Goal: Task Accomplishment & Management: Use online tool/utility

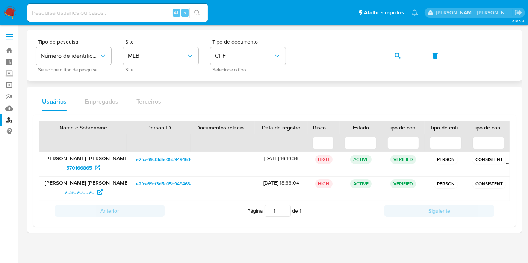
drag, startPoint x: 0, startPoint y: 175, endPoint x: 122, endPoint y: 80, distance: 154.0
click at [0, 175] on aside "Bandeja Painel Screening Pesquisa em Listas Watchlist Ferramentas Operações em …" at bounding box center [9, 135] width 18 height 271
click at [401, 58] on button "button" at bounding box center [398, 56] width 26 height 18
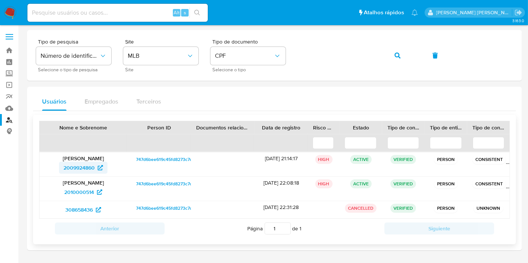
click at [81, 168] on span "2009924860" at bounding box center [79, 168] width 31 height 12
click at [83, 194] on span "2010000514" at bounding box center [79, 192] width 30 height 12
drag, startPoint x: 8, startPoint y: 195, endPoint x: 257, endPoint y: 47, distance: 290.1
click at [8, 195] on aside "Bandeja Painel Screening Pesquisa em Listas Watchlist Ferramentas Operações em …" at bounding box center [9, 144] width 18 height 289
click at [394, 56] on button "button" at bounding box center [398, 56] width 26 height 18
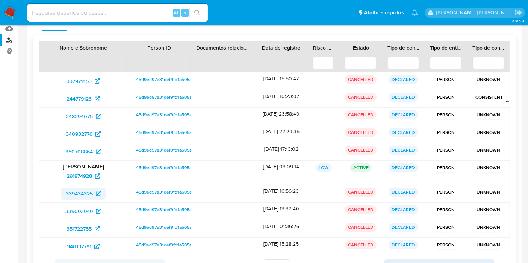
scroll to position [83, 0]
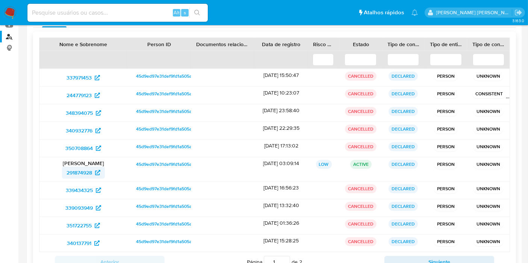
click at [76, 172] on span "291874928" at bounding box center [80, 173] width 26 height 12
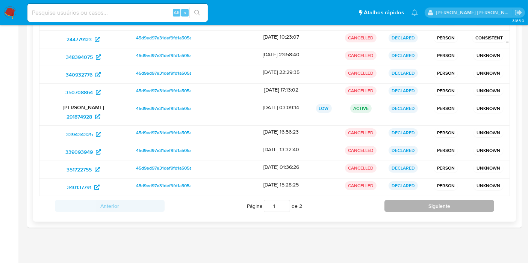
click at [445, 206] on button "Siguiente" at bounding box center [439, 206] width 110 height 12
type input "2"
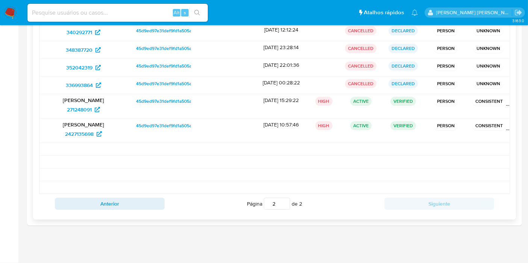
scroll to position [127, 0]
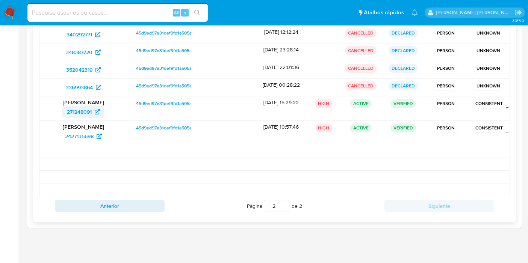
click at [79, 110] on span "271248091" at bounding box center [79, 112] width 25 height 12
click at [84, 138] on span "2427135698" at bounding box center [79, 136] width 29 height 12
click at [142, 13] on input at bounding box center [117, 13] width 180 height 10
paste input "90651219868"
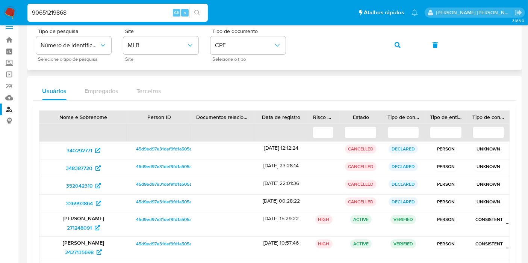
scroll to position [0, 0]
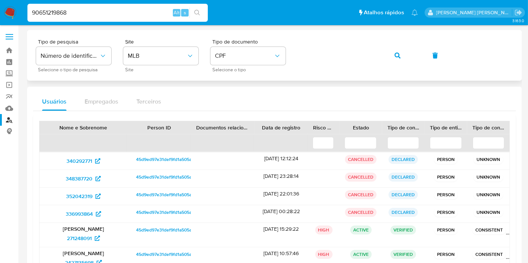
type input "90651219868"
click at [390, 51] on button "button" at bounding box center [398, 56] width 26 height 18
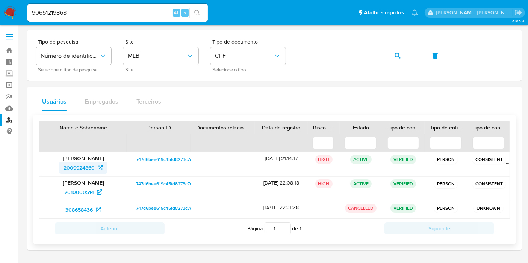
click at [75, 172] on span "2009924860" at bounding box center [79, 168] width 31 height 12
click at [75, 193] on span "2010000514" at bounding box center [79, 192] width 30 height 12
click at [85, 169] on span "2009924860" at bounding box center [79, 168] width 31 height 12
click at [82, 212] on span "308658436" at bounding box center [78, 210] width 27 height 12
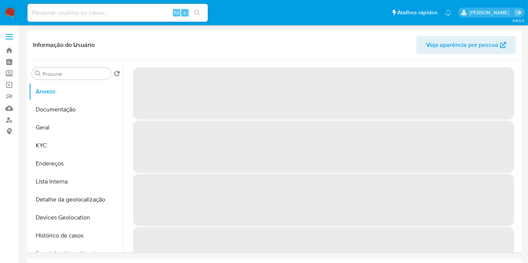
select select "10"
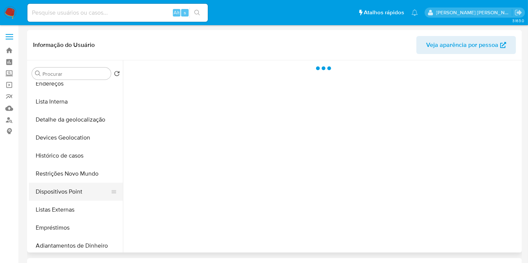
scroll to position [83, 0]
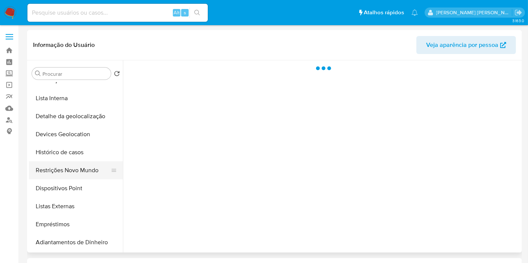
select select "10"
click at [78, 175] on button "Restrições Novo Mundo" at bounding box center [73, 171] width 88 height 18
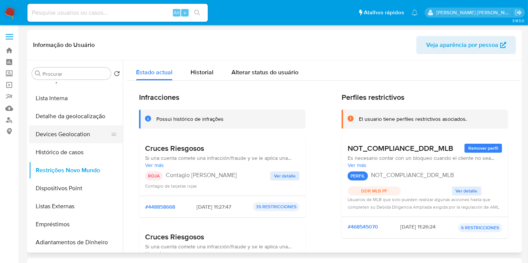
scroll to position [42, 0]
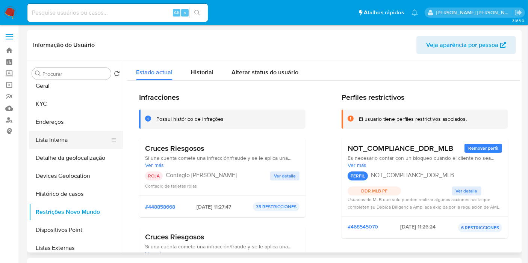
click at [80, 144] on button "Lista Interna" at bounding box center [73, 140] width 88 height 18
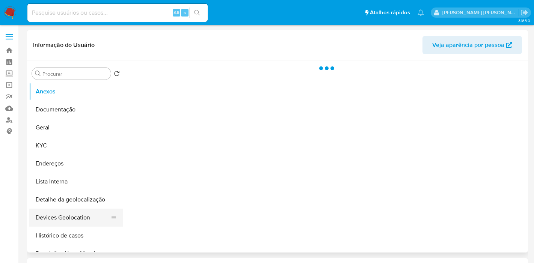
select select "10"
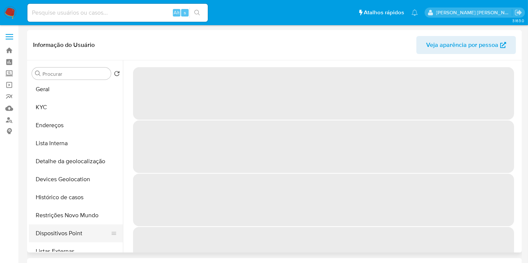
scroll to position [83, 0]
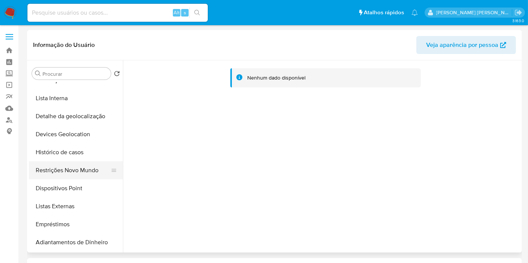
click at [76, 169] on button "Restrições Novo Mundo" at bounding box center [73, 171] width 88 height 18
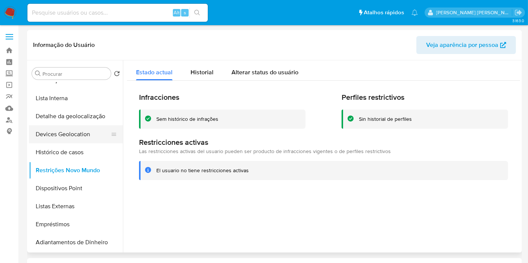
scroll to position [0, 0]
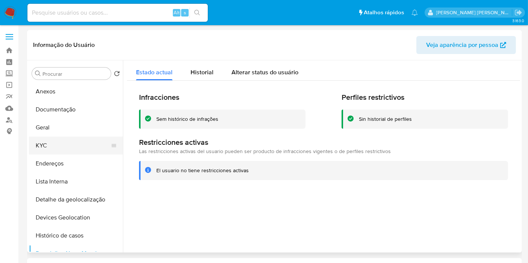
click at [53, 152] on button "KYC" at bounding box center [73, 146] width 88 height 18
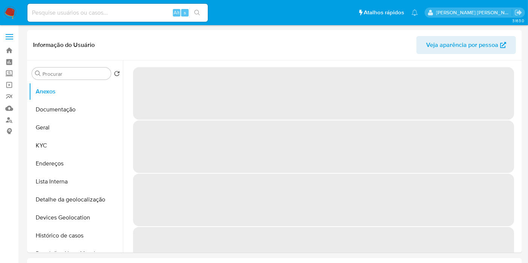
select select "10"
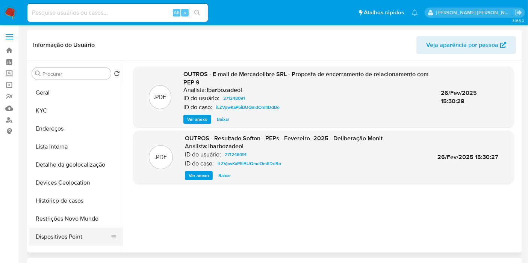
scroll to position [83, 0]
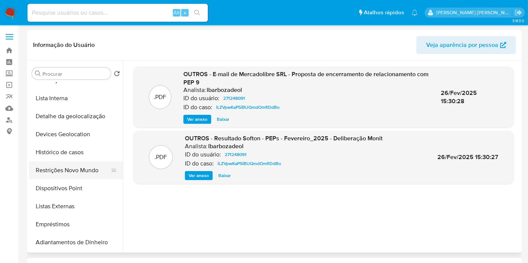
click at [82, 172] on button "Restrições Novo Mundo" at bounding box center [73, 171] width 88 height 18
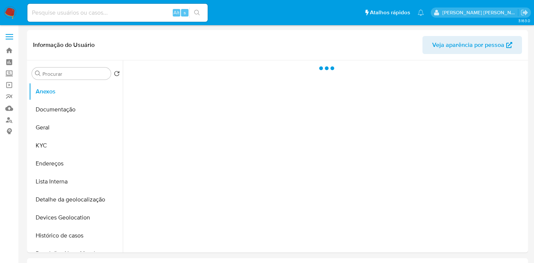
select select "10"
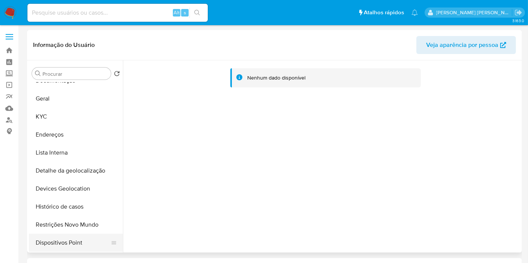
scroll to position [83, 0]
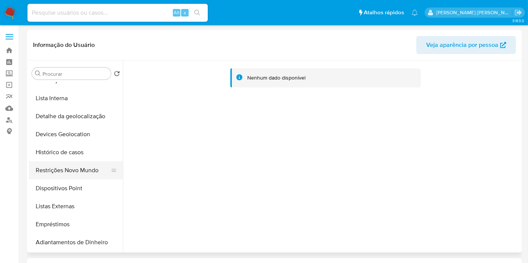
click at [68, 173] on button "Restrições Novo Mundo" at bounding box center [73, 171] width 88 height 18
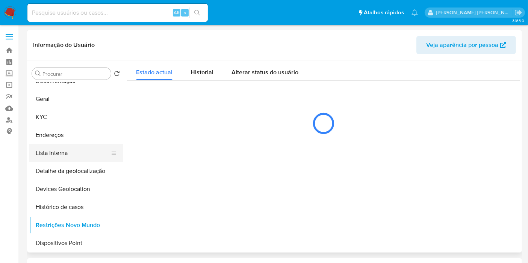
scroll to position [42, 0]
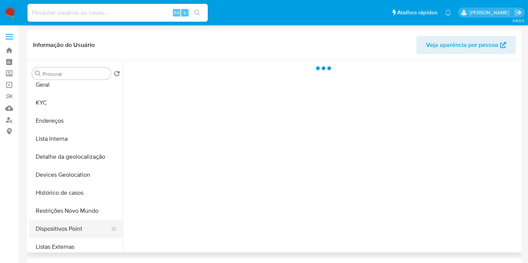
scroll to position [83, 0]
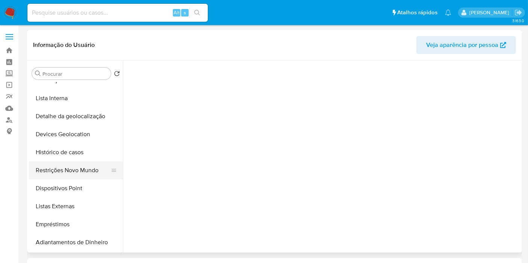
select select "10"
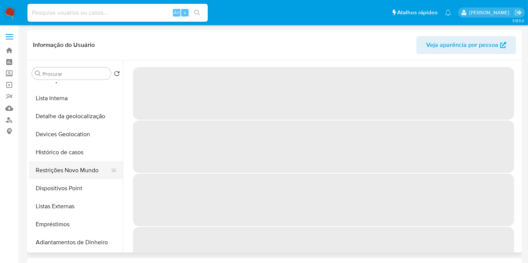
click at [75, 171] on button "Restrições Novo Mundo" at bounding box center [73, 171] width 88 height 18
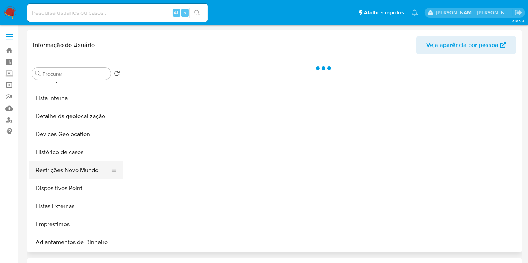
select select "10"
click at [68, 173] on button "Restrições Novo Mundo" at bounding box center [73, 171] width 88 height 18
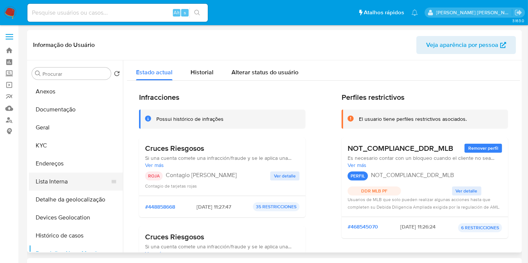
click at [72, 183] on button "Lista Interna" at bounding box center [73, 182] width 88 height 18
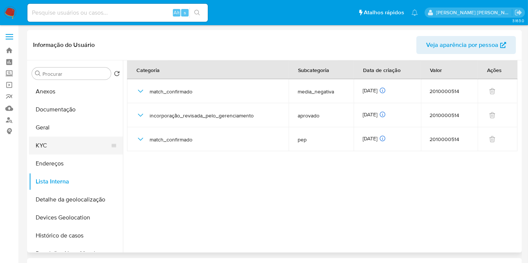
click at [78, 150] on button "KYC" at bounding box center [73, 146] width 88 height 18
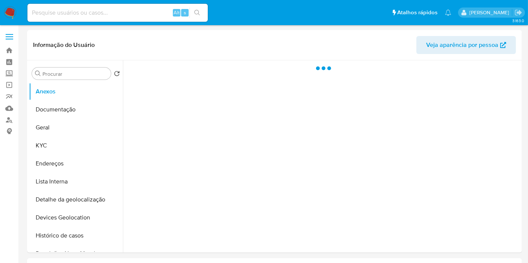
select select "10"
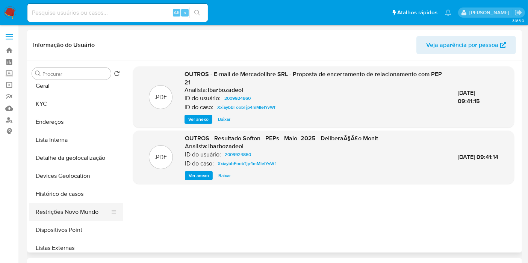
click at [64, 207] on button "Restrições Novo Mundo" at bounding box center [73, 212] width 88 height 18
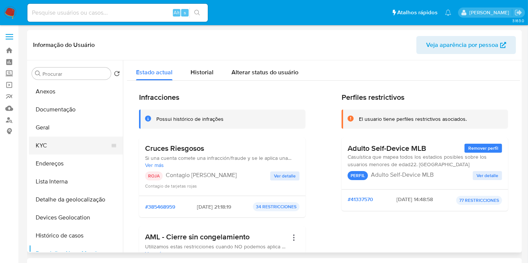
click at [78, 142] on button "KYC" at bounding box center [73, 146] width 88 height 18
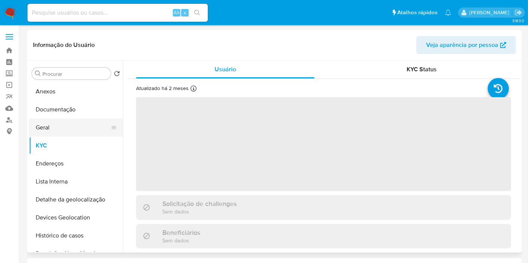
click at [76, 123] on button "Geral" at bounding box center [73, 128] width 88 height 18
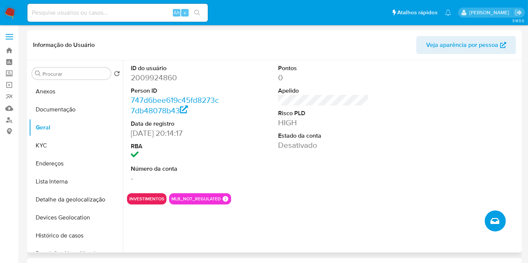
click at [496, 219] on icon "Criar caso manual" at bounding box center [494, 221] width 9 height 9
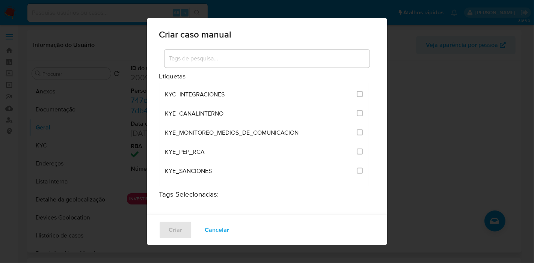
scroll to position [1029, 0]
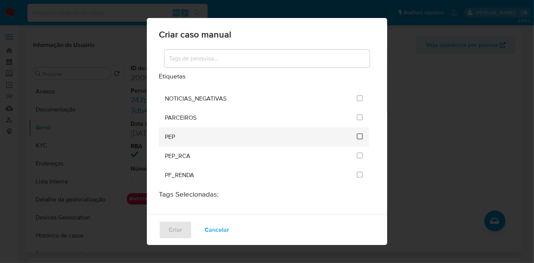
click at [357, 134] on input "2512" at bounding box center [360, 137] width 6 height 6
checkbox input "true"
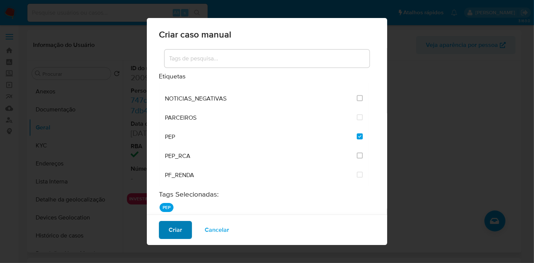
click at [186, 222] on button "Criar" at bounding box center [175, 230] width 33 height 18
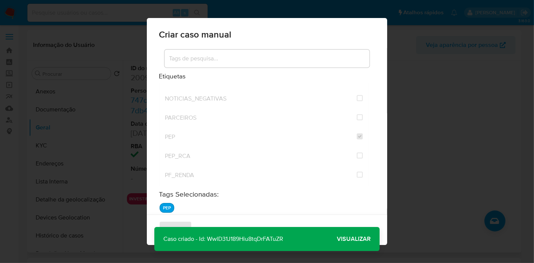
click at [274, 238] on p "Caso criado - Id: WwlD31J189Hiu8tqDrFATuZR" at bounding box center [223, 239] width 138 height 24
click at [359, 239] on span "Visualizar" at bounding box center [354, 239] width 34 height 0
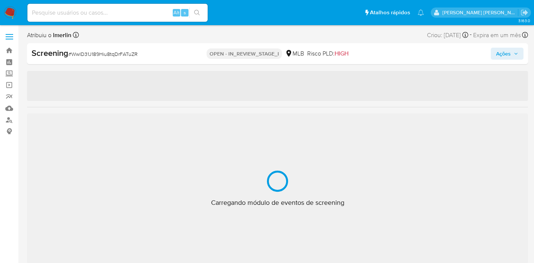
select select "10"
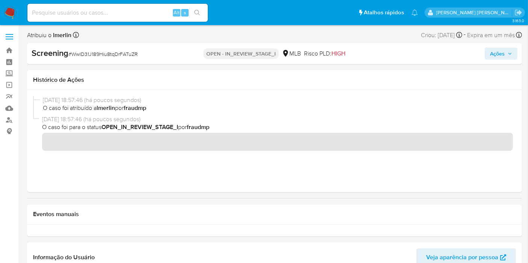
scroll to position [167, 0]
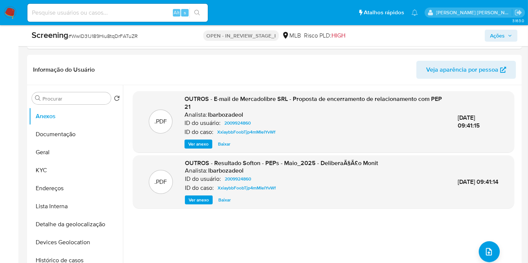
click at [496, 32] on span "Ações" at bounding box center [497, 36] width 15 height 12
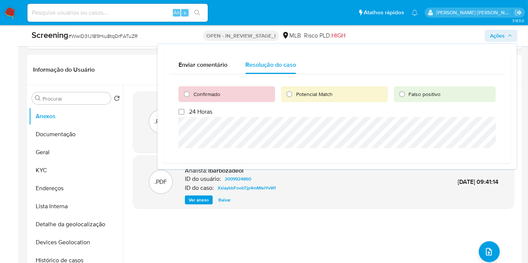
click at [199, 88] on div "Confirmado" at bounding box center [226, 94] width 97 height 16
click at [200, 97] on span "Confirmado" at bounding box center [207, 95] width 27 height 8
click at [193, 97] on input "Confirmado" at bounding box center [187, 94] width 12 height 12
radio input "true"
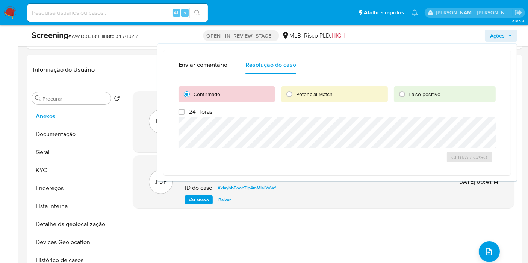
click at [327, 94] on span "Potencial Match" at bounding box center [314, 95] width 36 height 8
click at [295, 94] on input "Potencial Match" at bounding box center [289, 94] width 12 height 12
radio input "true"
click at [209, 94] on span "Confirmado" at bounding box center [207, 95] width 27 height 8
click at [193, 94] on input "Confirmado" at bounding box center [187, 94] width 12 height 12
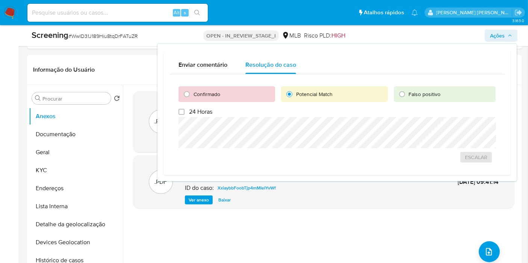
radio input "true"
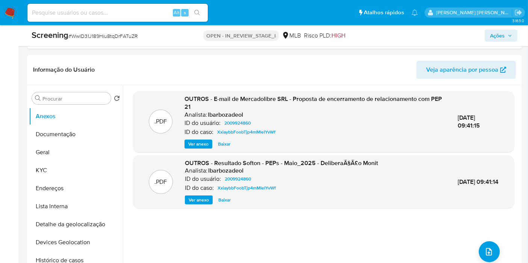
drag, startPoint x: 0, startPoint y: 109, endPoint x: 8, endPoint y: 81, distance: 28.9
click at [50, 149] on button "Geral" at bounding box center [73, 153] width 88 height 18
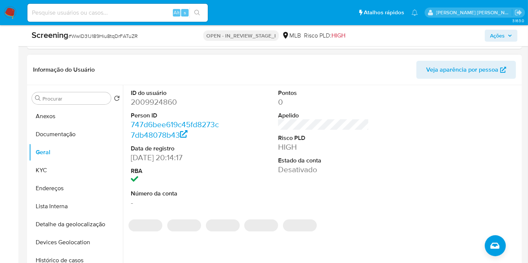
click at [169, 102] on dd "2009924860" at bounding box center [176, 102] width 91 height 11
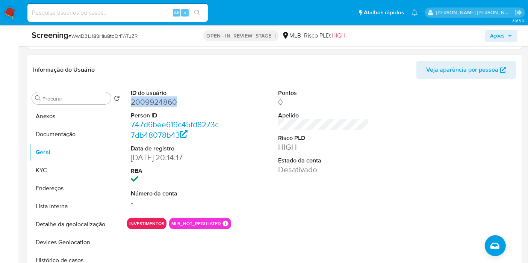
click at [169, 102] on dd "2009924860" at bounding box center [176, 102] width 91 height 11
copy dd "2009924860"
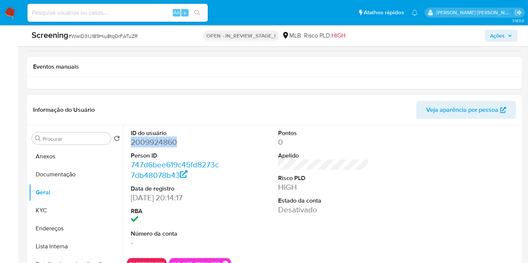
scroll to position [125, 0]
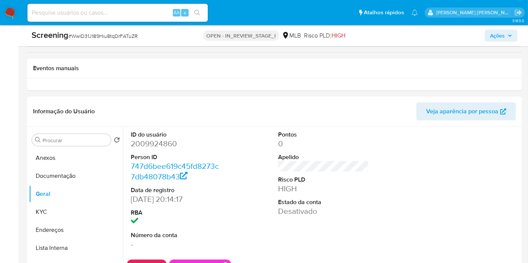
drag, startPoint x: 8, startPoint y: 151, endPoint x: 219, endPoint y: 18, distance: 249.8
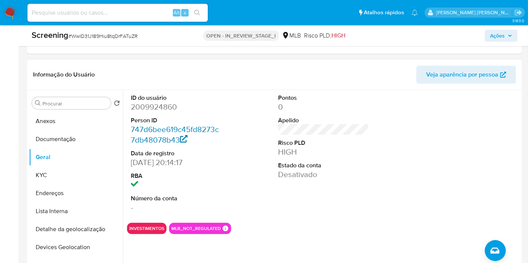
scroll to position [209, 0]
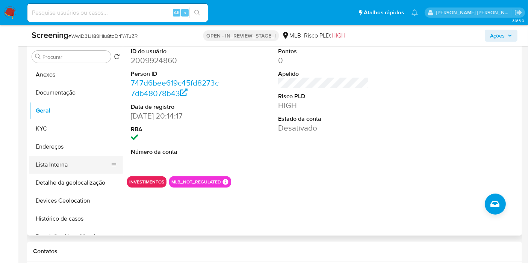
click at [93, 168] on button "Lista Interna" at bounding box center [73, 165] width 88 height 18
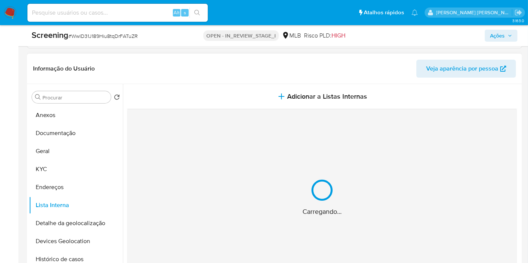
scroll to position [167, 0]
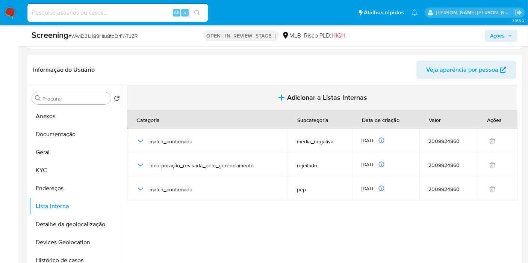
click at [316, 100] on span "Adicionar a Listas Internas" at bounding box center [327, 98] width 80 height 8
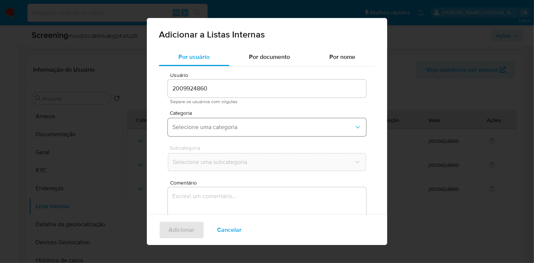
click at [235, 119] on button "Selecione uma categoria" at bounding box center [267, 127] width 198 height 18
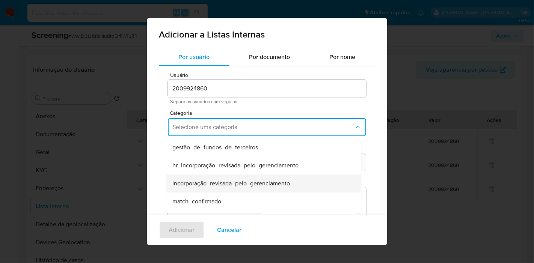
click at [263, 188] on div "incorporação_revisada_pelo_gerenciamento" at bounding box center [261, 184] width 178 height 18
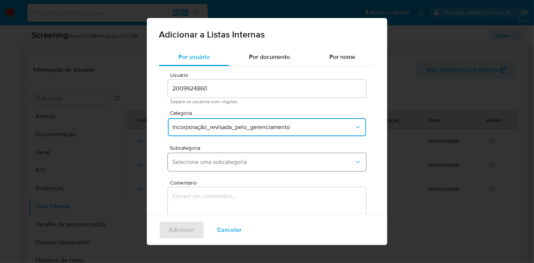
click at [248, 163] on span "Selecione uma subcategoria" at bounding box center [263, 163] width 182 height 8
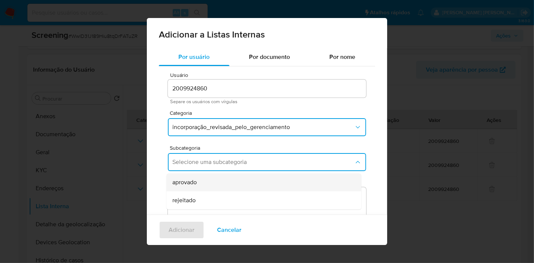
click at [234, 187] on div "aprovado" at bounding box center [261, 183] width 178 height 18
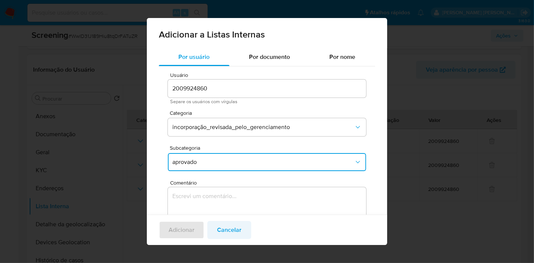
click at [230, 233] on span "Cancelar" at bounding box center [229, 230] width 24 height 17
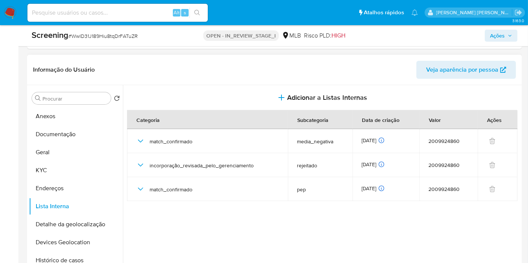
click at [249, 83] on div "Informação do Usuário Veja aparência por pessoa" at bounding box center [274, 70] width 495 height 30
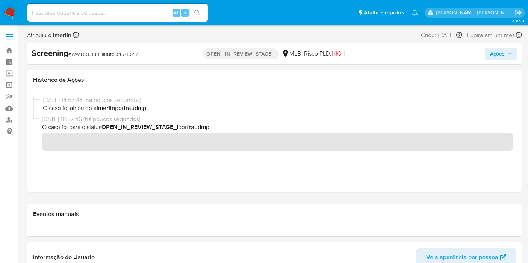
scroll to position [0, 0]
click at [502, 51] on span "Ações" at bounding box center [497, 54] width 15 height 12
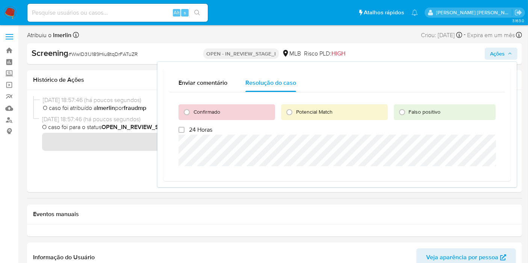
click at [194, 127] on span "24 Horas" at bounding box center [200, 130] width 23 height 8
click at [185, 127] on input "24 Horas" at bounding box center [181, 130] width 6 height 6
click at [184, 129] on input "24 Horas" at bounding box center [181, 130] width 6 height 6
checkbox input "false"
click at [198, 112] on span "Confirmado" at bounding box center [207, 112] width 27 height 8
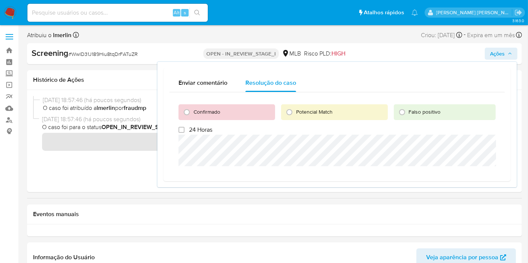
click at [193, 112] on input "Confirmado" at bounding box center [187, 112] width 12 height 12
radio input "true"
click at [301, 110] on span "Potencial Match" at bounding box center [314, 112] width 36 height 8
click at [295, 110] on input "Potencial Match" at bounding box center [289, 112] width 12 height 12
radio input "true"
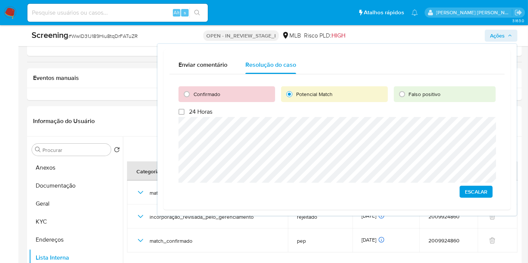
scroll to position [125, 0]
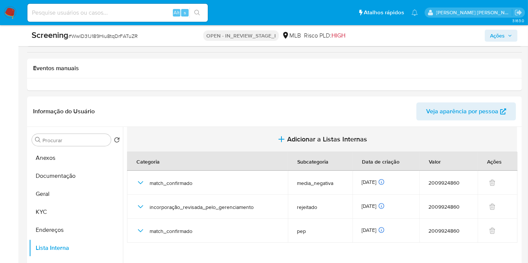
scroll to position [167, 0]
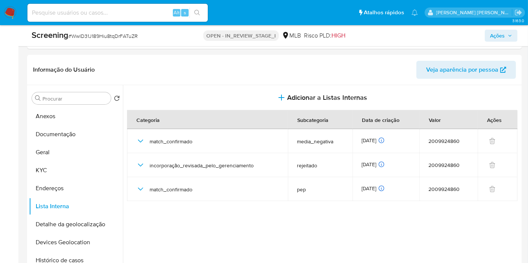
click at [503, 36] on span "Ações" at bounding box center [497, 36] width 15 height 12
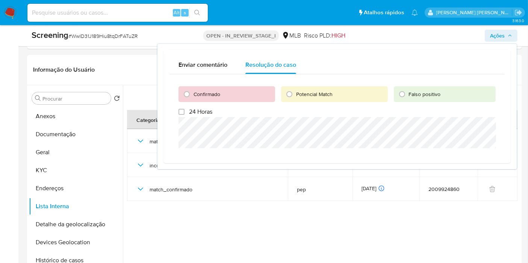
click at [313, 93] on span "Potencial Match" at bounding box center [314, 95] width 36 height 8
click at [295, 93] on input "Potencial Match" at bounding box center [289, 94] width 12 height 12
radio input "true"
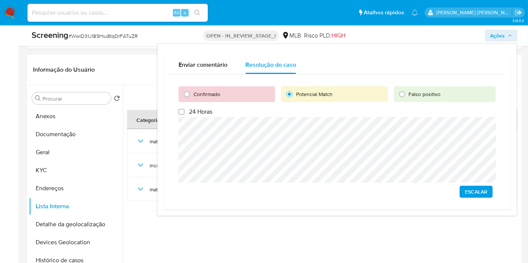
click at [479, 192] on span "Escalar" at bounding box center [476, 192] width 23 height 11
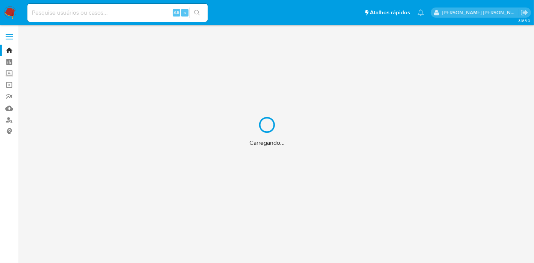
click at [110, 13] on div "Carregando..." at bounding box center [267, 131] width 534 height 263
click at [112, 13] on div "Carregando..." at bounding box center [267, 131] width 534 height 263
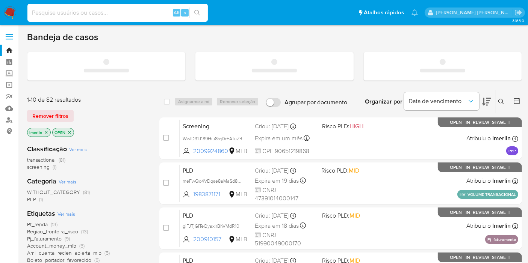
click at [119, 10] on input at bounding box center [117, 13] width 180 height 10
paste input "1323359884"
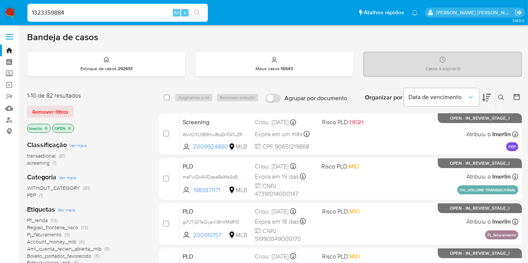
type input "1323359884"
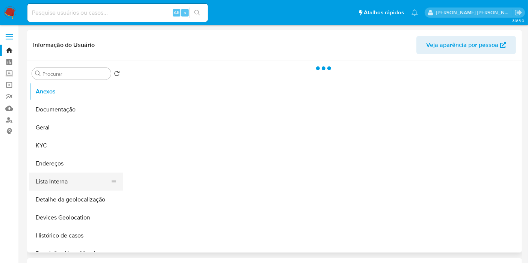
click at [81, 181] on button "Lista Interna" at bounding box center [73, 182] width 88 height 18
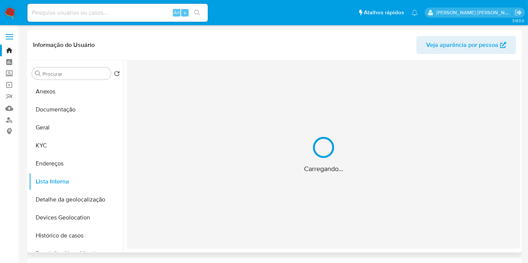
select select "10"
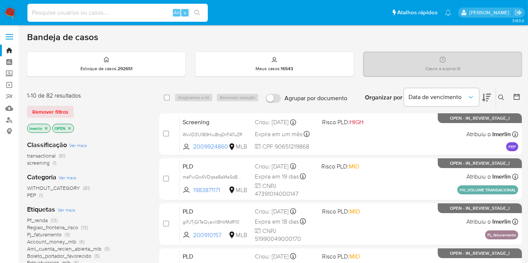
click at [145, 12] on input at bounding box center [117, 13] width 180 height 10
paste input "1323359884"
type input "1323359884"
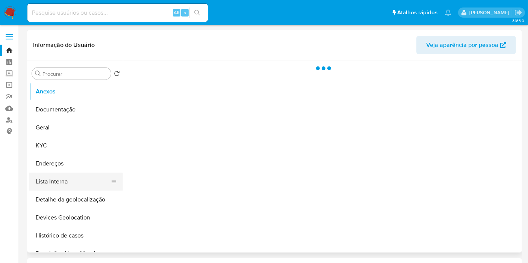
click at [61, 183] on button "Lista Interna" at bounding box center [73, 182] width 88 height 18
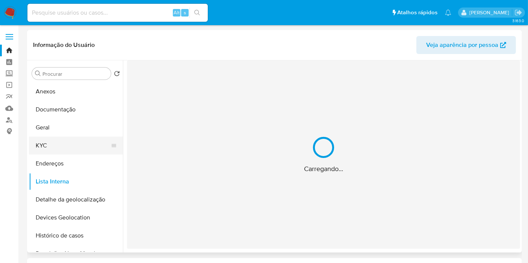
select select "10"
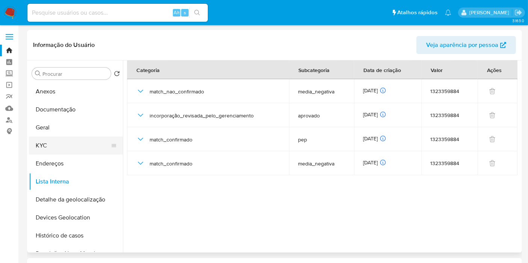
click at [68, 145] on button "KYC" at bounding box center [73, 146] width 88 height 18
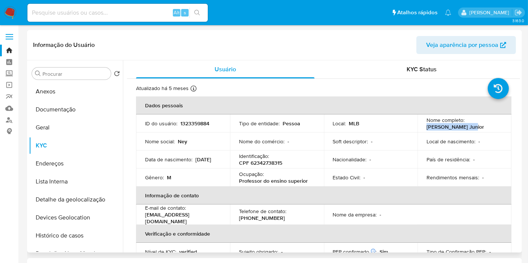
drag, startPoint x: 424, startPoint y: 127, endPoint x: 469, endPoint y: 125, distance: 45.1
click at [469, 125] on div "Nome completo : Ney Ferraz Junior" at bounding box center [465, 124] width 76 height 14
copy p "Ney Ferraz Junior"
click at [53, 241] on button "Histórico de casos" at bounding box center [73, 236] width 88 height 18
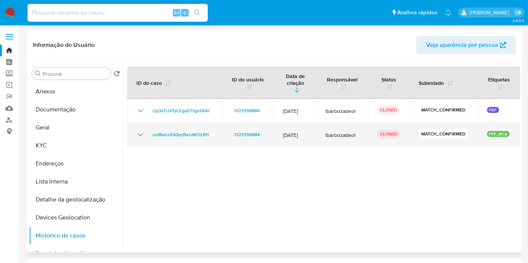
click at [137, 130] on icon "Mostrar/Ocultar" at bounding box center [140, 134] width 9 height 9
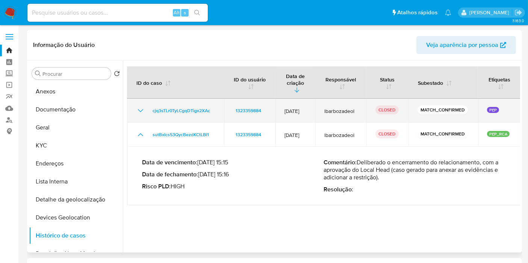
click at [142, 106] on icon "Mostrar/Ocultar" at bounding box center [140, 110] width 9 height 9
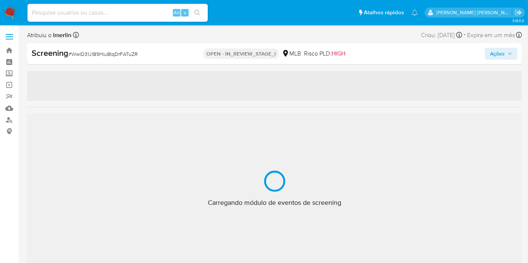
select select "10"
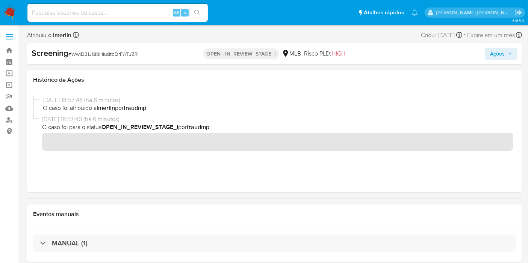
click at [505, 54] on span "Ações" at bounding box center [501, 53] width 22 height 11
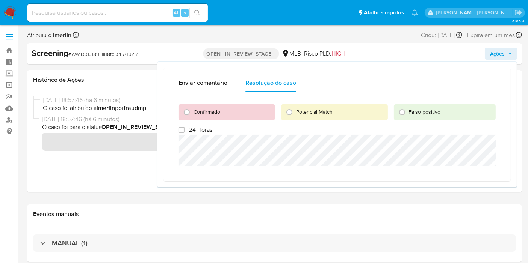
click at [306, 110] on span "Potencial Match" at bounding box center [314, 112] width 36 height 8
click at [295, 110] on input "Potencial Match" at bounding box center [289, 112] width 12 height 12
radio input "true"
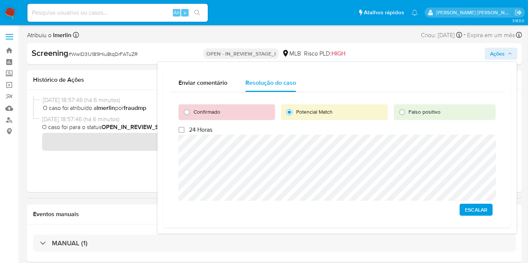
click at [465, 210] on span "Escalar" at bounding box center [476, 210] width 23 height 11
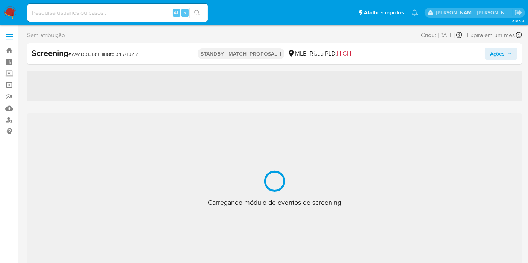
select select "10"
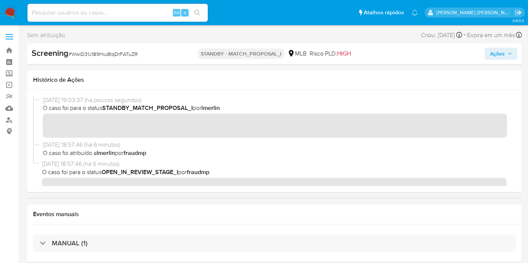
drag, startPoint x: 0, startPoint y: 186, endPoint x: 31, endPoint y: 178, distance: 32.4
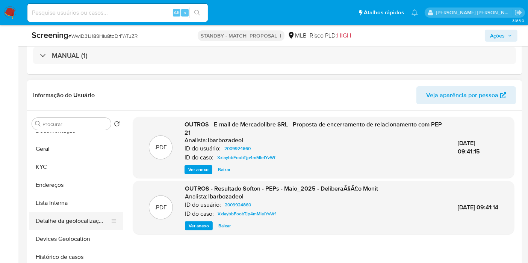
scroll to position [42, 0]
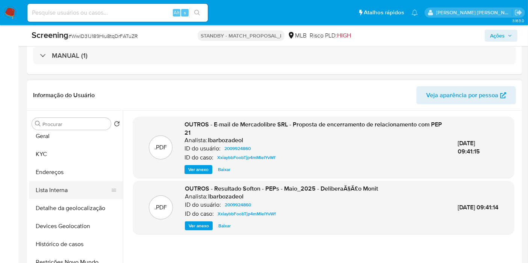
click at [63, 192] on button "Lista Interna" at bounding box center [73, 191] width 88 height 18
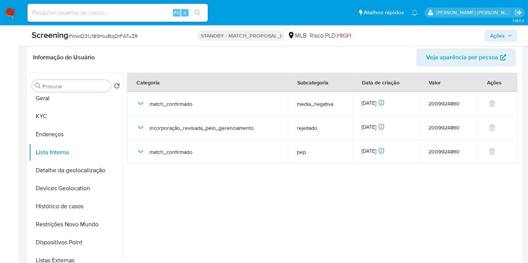
scroll to position [209, 0]
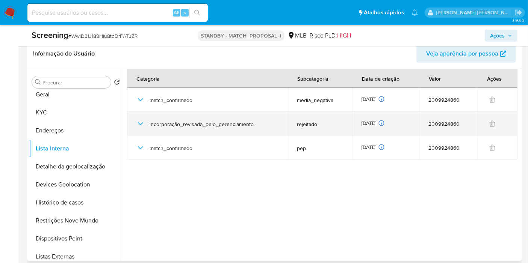
drag, startPoint x: 149, startPoint y: 125, endPoint x: 269, endPoint y: 124, distance: 120.3
click at [269, 124] on div "incorporação_revisada_pelo_gerenciamento" at bounding box center [207, 124] width 143 height 24
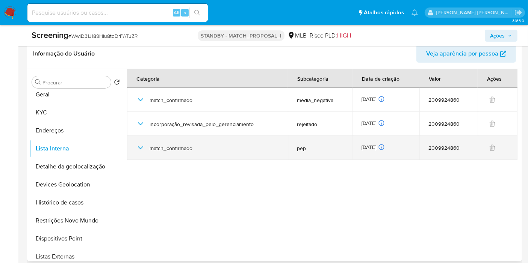
drag, startPoint x: 0, startPoint y: 151, endPoint x: 153, endPoint y: 144, distance: 153.1
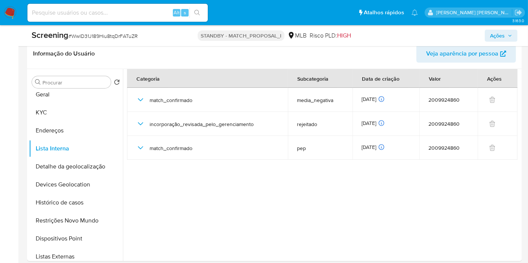
scroll to position [0, 0]
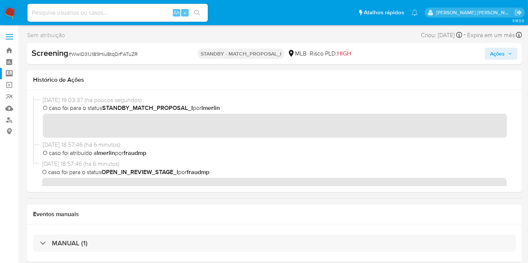
click at [10, 71] on label "Screening" at bounding box center [44, 74] width 89 height 12
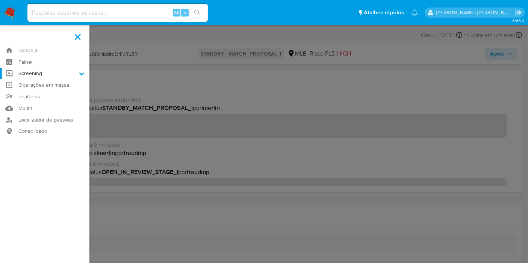
click at [0, 0] on input "Screening" at bounding box center [0, 0] width 0 height 0
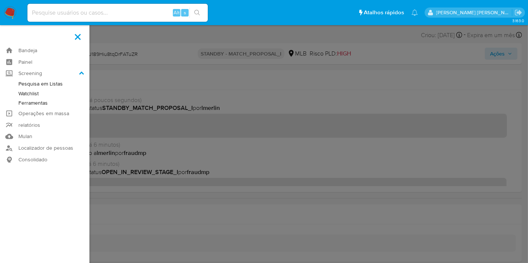
click at [57, 85] on link "Pesquisa em Listas" at bounding box center [44, 83] width 89 height 9
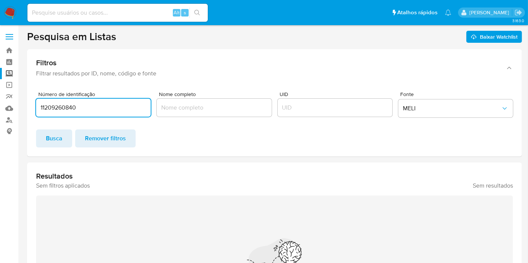
click at [7, 38] on label at bounding box center [9, 37] width 19 height 16
click at [0, 0] on input "checkbox" at bounding box center [0, 0] width 0 height 0
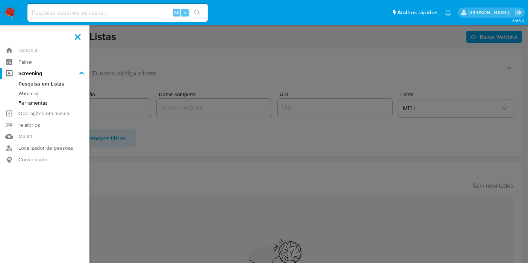
click at [260, 175] on label at bounding box center [264, 131] width 528 height 263
click at [0, 0] on input "checkbox" at bounding box center [0, 0] width 0 height 0
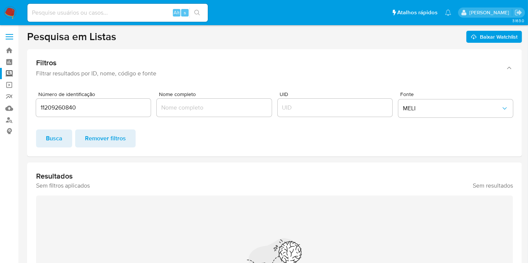
click at [116, 103] on input "11209260840" at bounding box center [93, 108] width 115 height 10
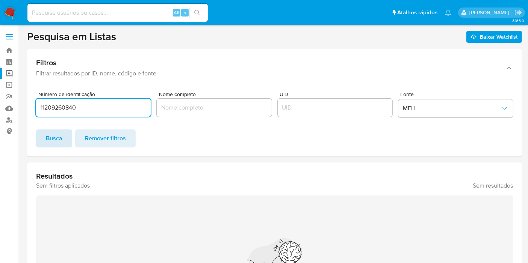
click at [56, 141] on span "Busca" at bounding box center [54, 138] width 17 height 17
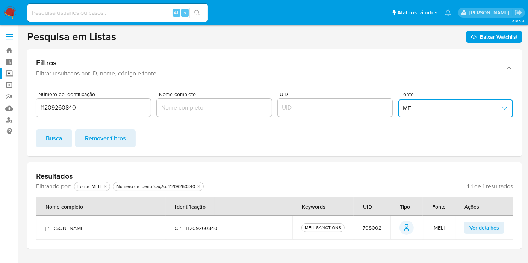
click at [431, 109] on span "MELI" at bounding box center [452, 109] width 98 height 8
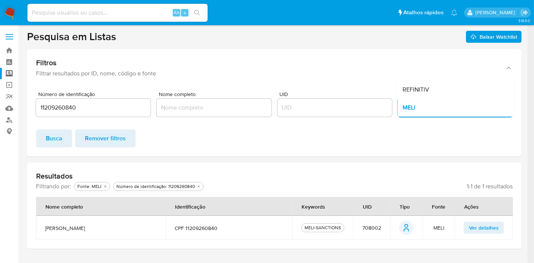
click at [390, 138] on div "Busca Remover filtros" at bounding box center [274, 139] width 477 height 18
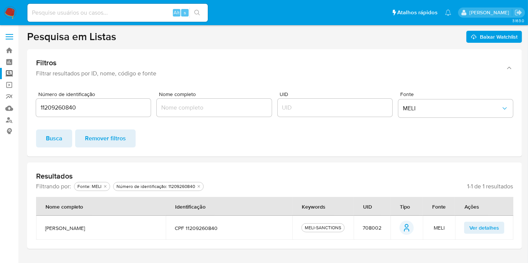
click at [9, 15] on img at bounding box center [10, 12] width 13 height 13
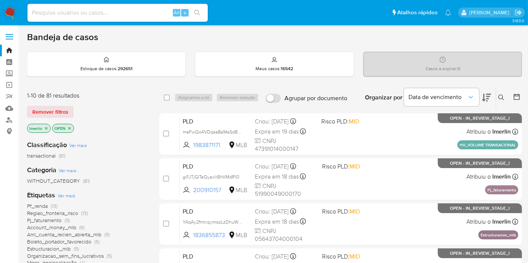
click at [46, 127] on icon "close-filter" at bounding box center [46, 128] width 5 height 5
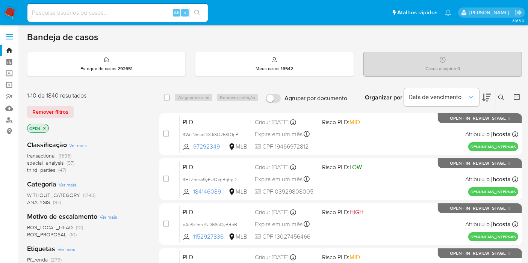
click at [161, 9] on input at bounding box center [117, 13] width 180 height 10
paste input "WwlD31J189Hiu8tqDrFATuZR"
type input "WwlD31J189Hiu8tqDrFATuZR"
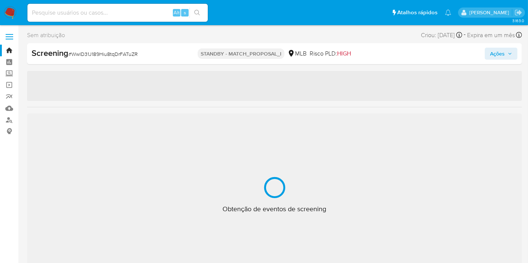
click at [7, 9] on img at bounding box center [10, 12] width 13 height 13
select select "10"
